Goal: Find specific page/section: Find specific page/section

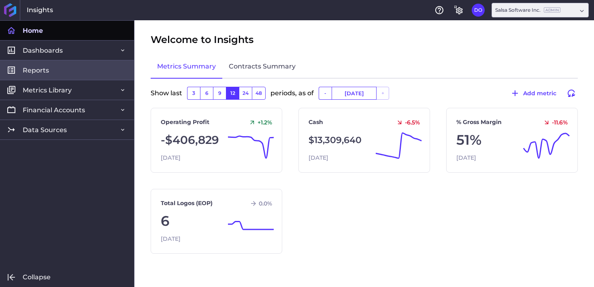
click at [48, 73] on span "Reports" at bounding box center [36, 70] width 26 height 8
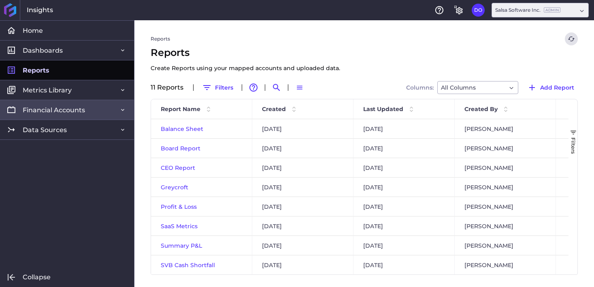
click at [45, 111] on span "Financial Accounts" at bounding box center [54, 110] width 62 height 8
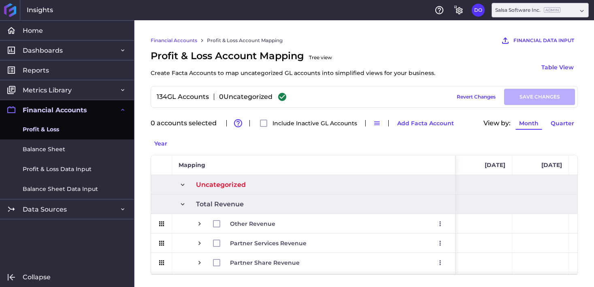
click at [42, 131] on span "Profit & Loss" at bounding box center [41, 129] width 36 height 8
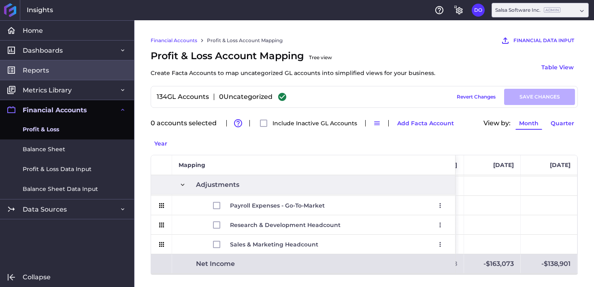
click at [64, 72] on link "Reports" at bounding box center [67, 70] width 134 height 20
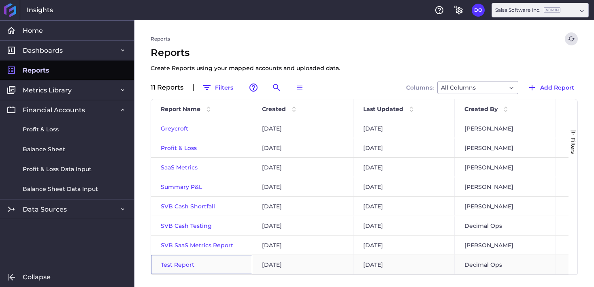
click at [174, 265] on span "Test Report" at bounding box center [178, 264] width 34 height 7
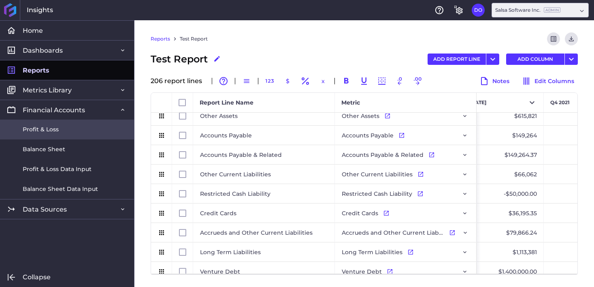
click at [55, 129] on span "Profit & Loss" at bounding box center [41, 129] width 36 height 8
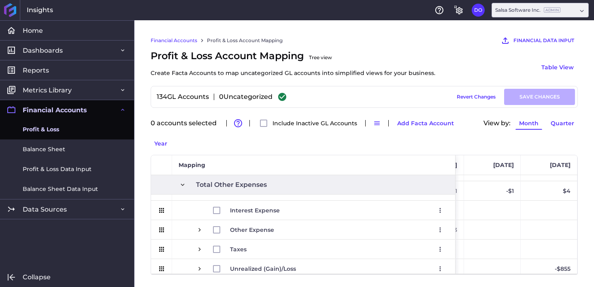
scroll to position [980, 0]
